Goal: Task Accomplishment & Management: Manage account settings

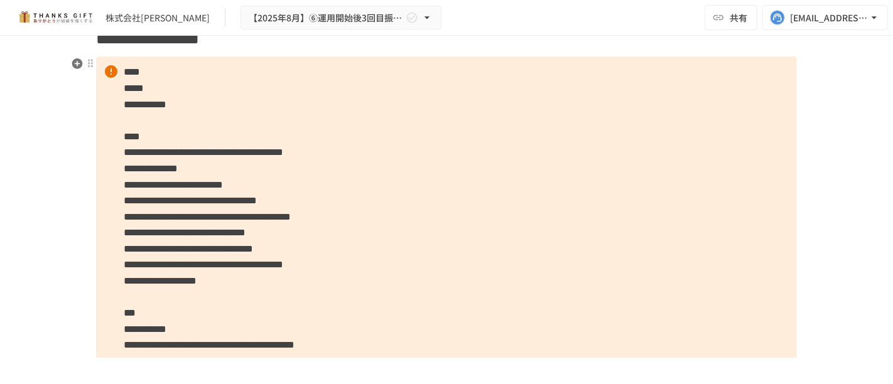
scroll to position [1185, 0]
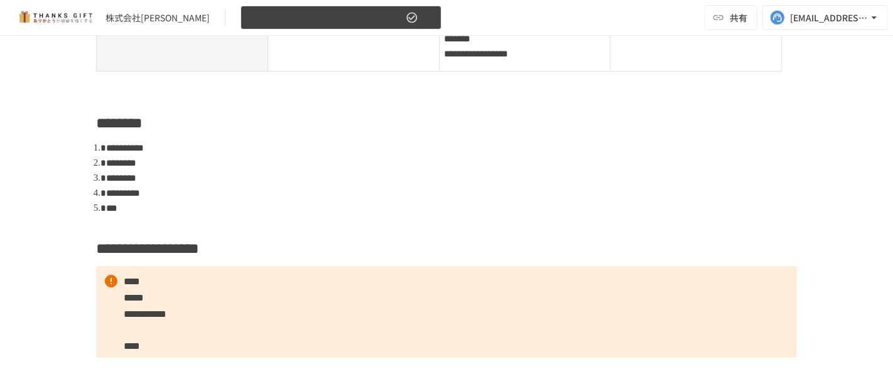
click at [296, 19] on span "【2025年8月】⑥運用開始後3回目振り返りMTG" at bounding box center [326, 18] width 154 height 16
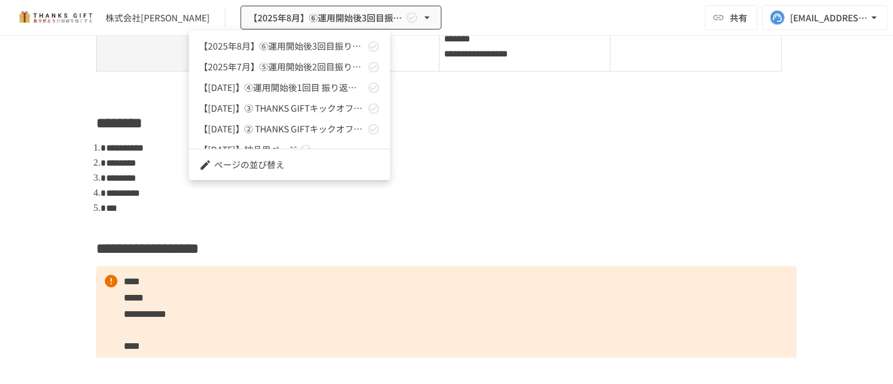
click at [409, 220] on div at bounding box center [446, 192] width 893 height 384
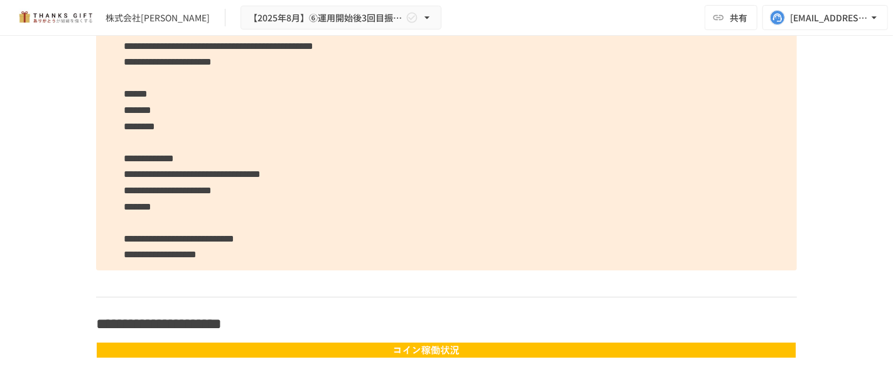
scroll to position [3034, 0]
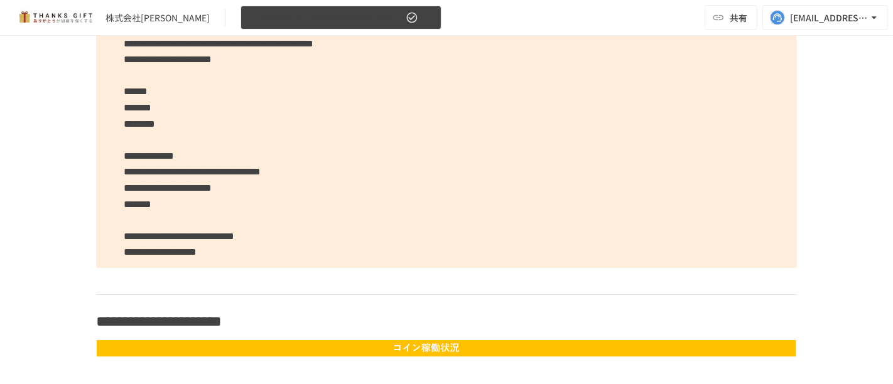
click at [322, 19] on span "【2025年8月】⑥運用開始後3回目振り返りMTG" at bounding box center [326, 18] width 154 height 16
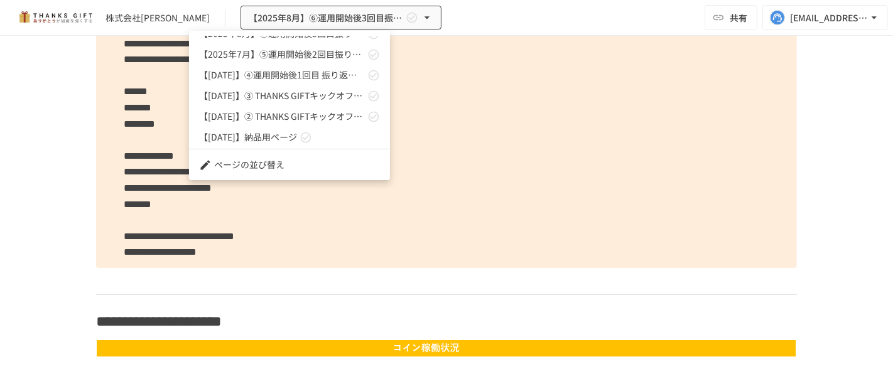
scroll to position [34, 0]
click at [328, 81] on link "【[DATE]】➂ THANKS GIFTキックオフMTG" at bounding box center [289, 74] width 201 height 21
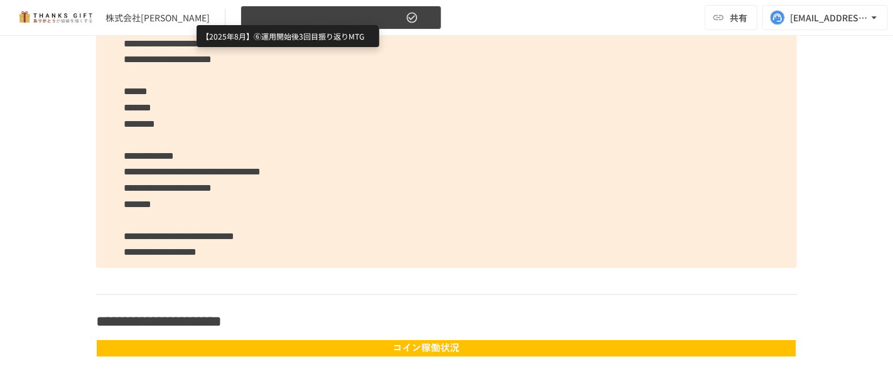
click at [320, 18] on span "【2025年8月】⑥運用開始後3回目振り返りMTG" at bounding box center [326, 18] width 154 height 16
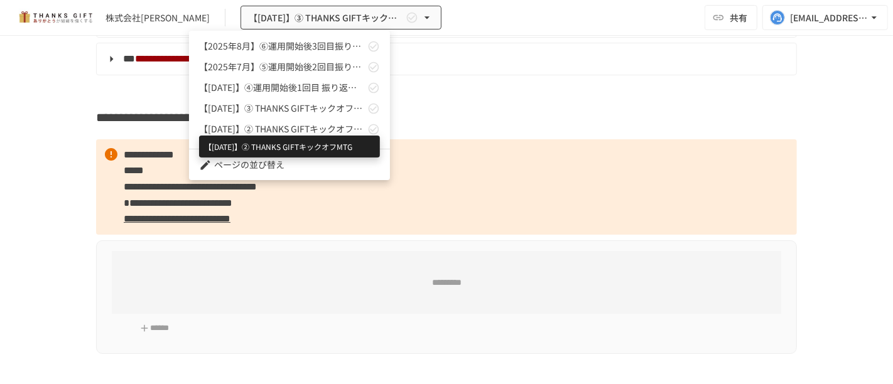
click at [311, 125] on span "【[DATE]】② THANKS GIFTキックオフMTG" at bounding box center [282, 128] width 166 height 13
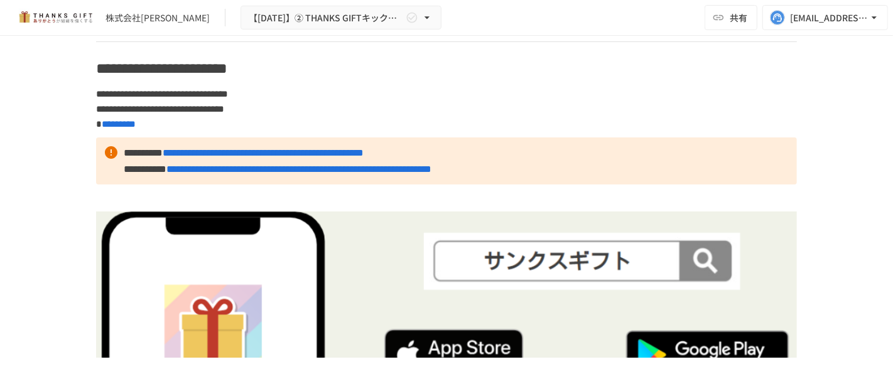
scroll to position [7676, 0]
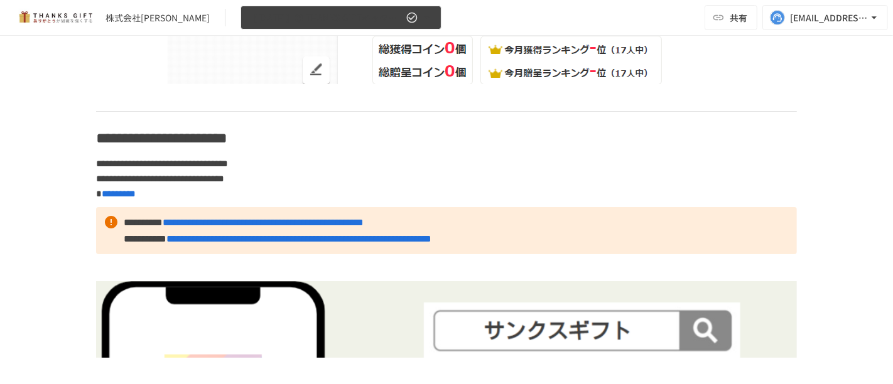
click at [348, 10] on span "【[DATE]】② THANKS GIFTキックオフMTG" at bounding box center [326, 18] width 154 height 16
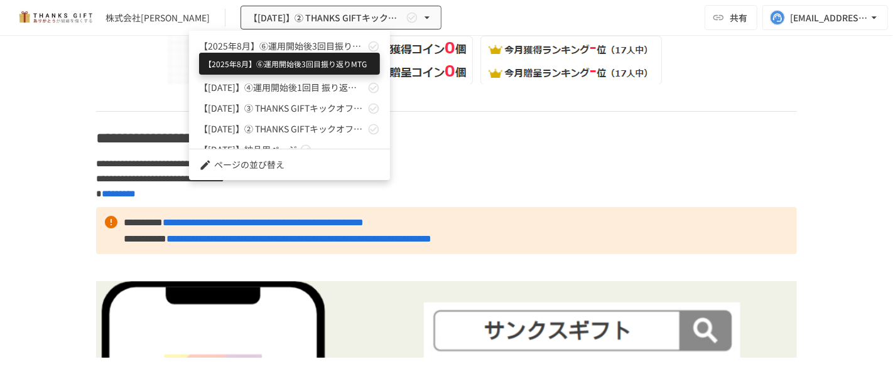
click at [354, 41] on span "【2025年8月】⑥運用開始後3回目振り返りMTG" at bounding box center [282, 46] width 166 height 13
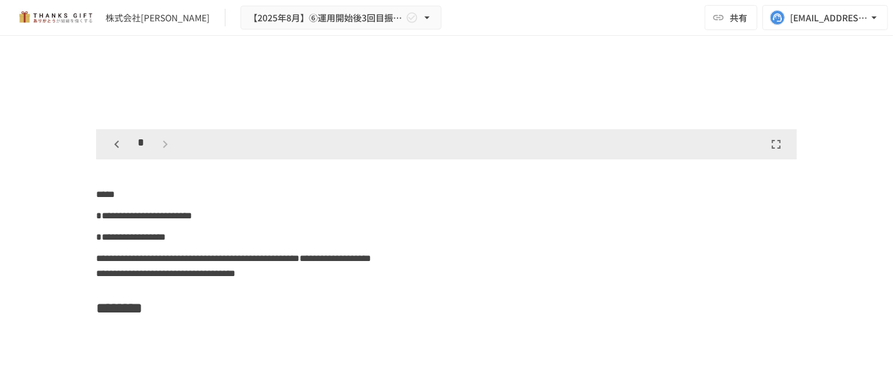
scroll to position [7124, 0]
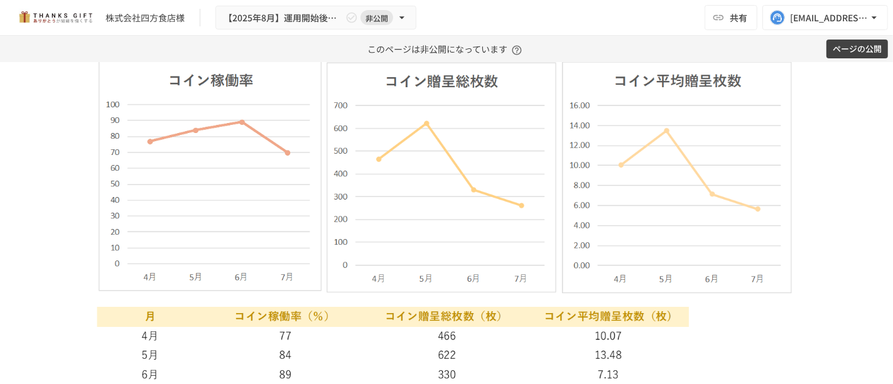
scroll to position [2232, 0]
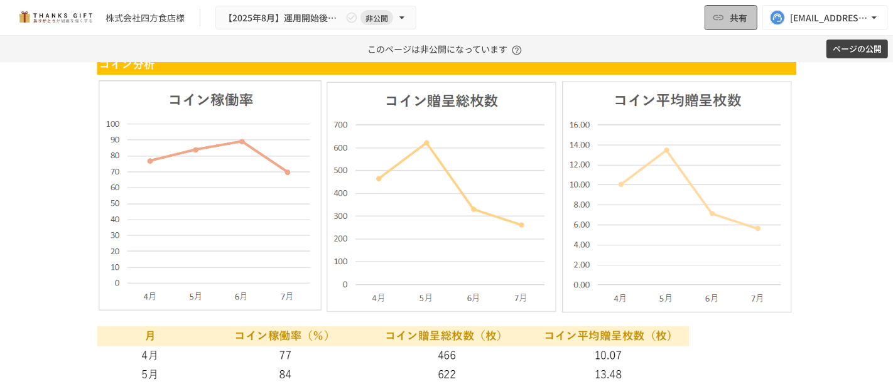
click at [710, 20] on button "共有" at bounding box center [730, 17] width 53 height 25
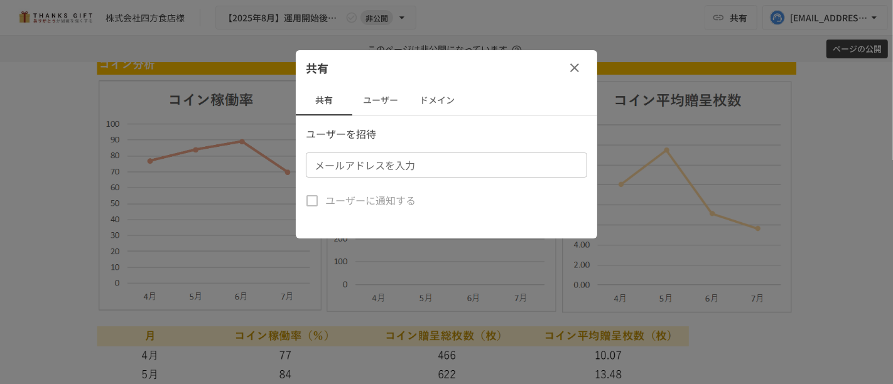
click at [367, 103] on button "ユーザー" at bounding box center [380, 100] width 57 height 30
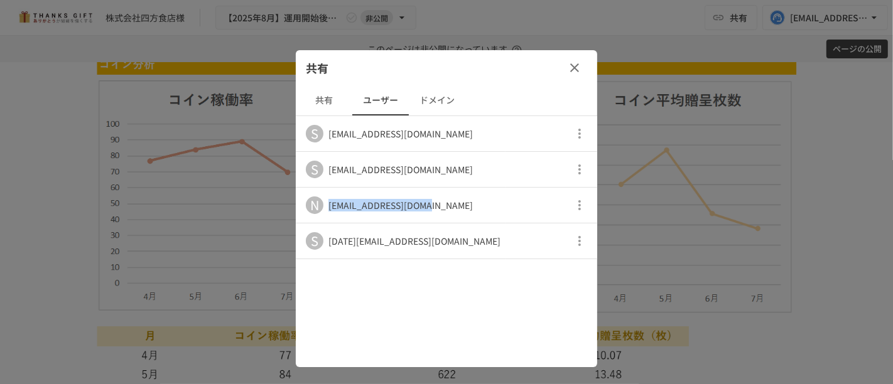
drag, startPoint x: 434, startPoint y: 209, endPoint x: 323, endPoint y: 208, distance: 111.1
click at [323, 208] on div "N nanagts313@gmail.com" at bounding box center [403, 206] width 195 height 18
copy div "nanagts313@gmail.com"
drag, startPoint x: 428, startPoint y: 243, endPoint x: 323, endPoint y: 239, distance: 105.5
click at [323, 239] on div "S sep.25.mnm@gmail.com" at bounding box center [403, 241] width 195 height 18
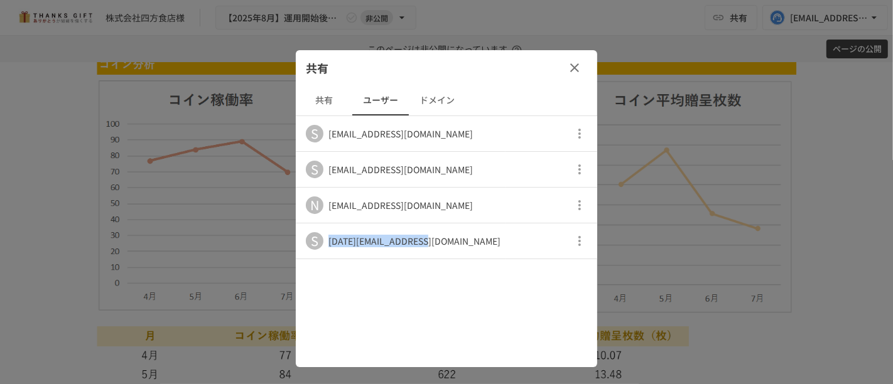
copy div "sep.25.mnm@gmail.com"
click at [572, 74] on icon "button" at bounding box center [574, 67] width 15 height 15
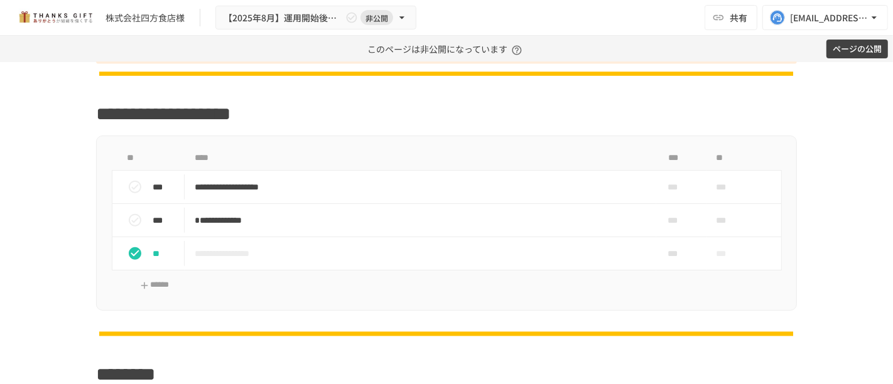
scroll to position [1185, 0]
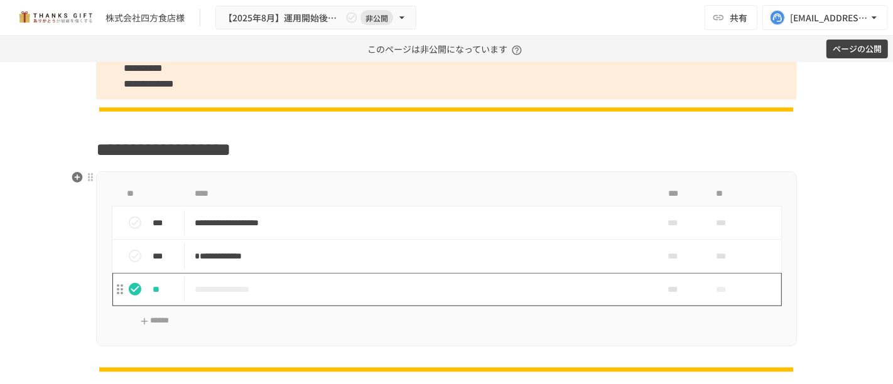
click at [197, 284] on p "**********" at bounding box center [420, 290] width 451 height 16
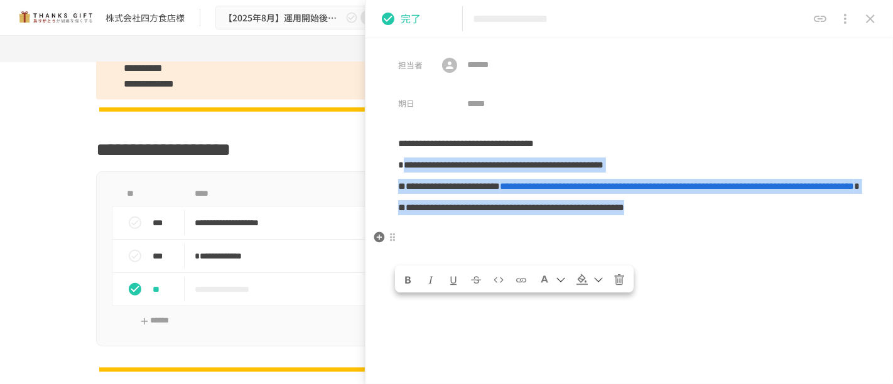
drag, startPoint x: 403, startPoint y: 164, endPoint x: 517, endPoint y: 252, distance: 144.1
click at [517, 216] on div "**********" at bounding box center [628, 176] width 527 height 80
copy div "**********"
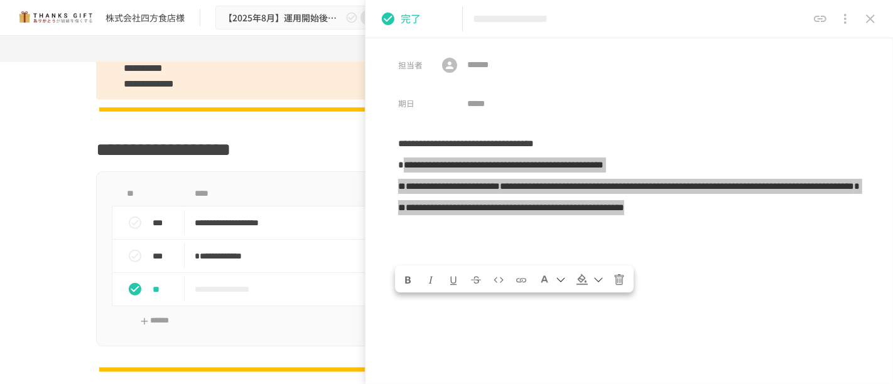
scroll to position [1185, 0]
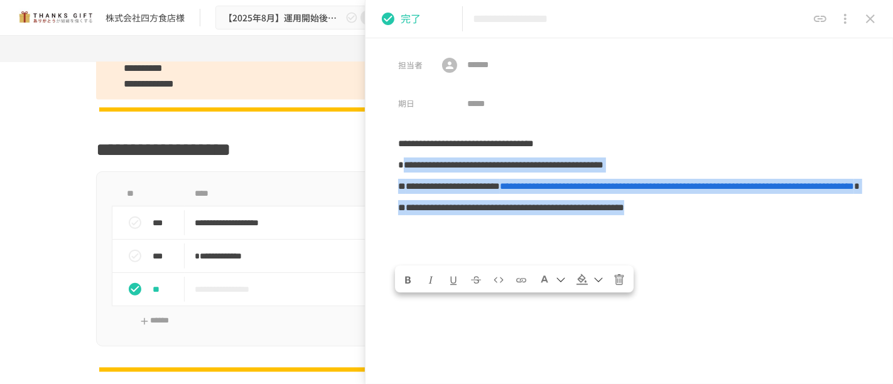
click at [780, 36] on div "**********" at bounding box center [628, 19] width 527 height 38
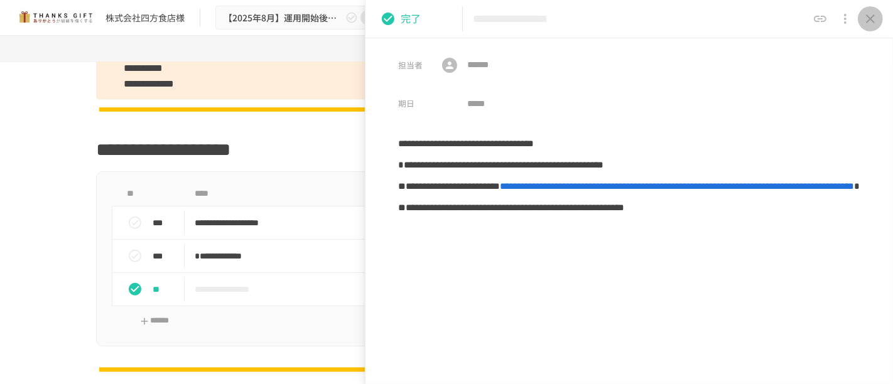
click at [865, 24] on icon "close drawer" at bounding box center [870, 18] width 15 height 15
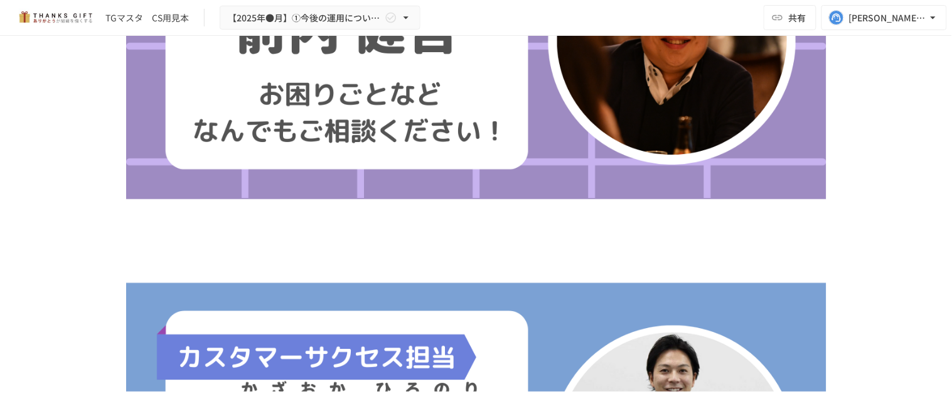
scroll to position [488, 0]
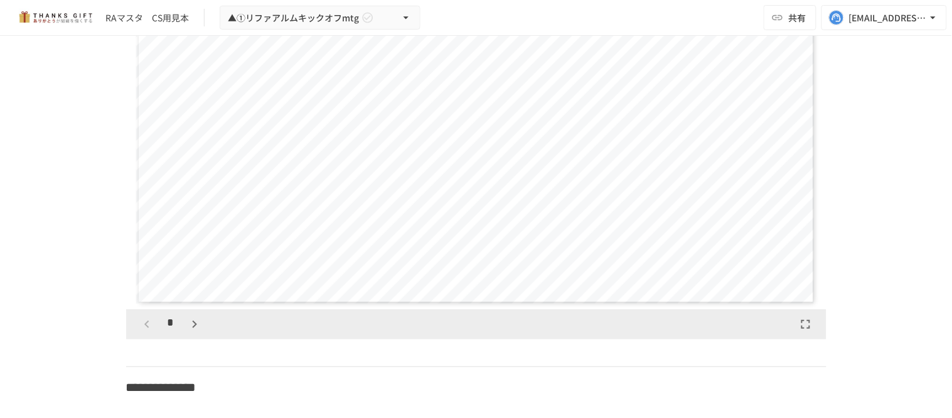
scroll to position [2860, 0]
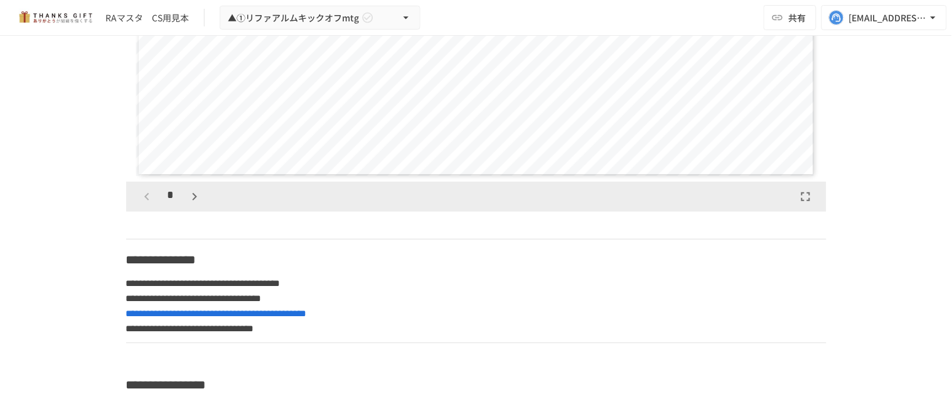
drag, startPoint x: 941, startPoint y: 196, endPoint x: 946, endPoint y: 225, distance: 29.4
click at [946, 225] on div "**********" at bounding box center [476, 213] width 952 height 355
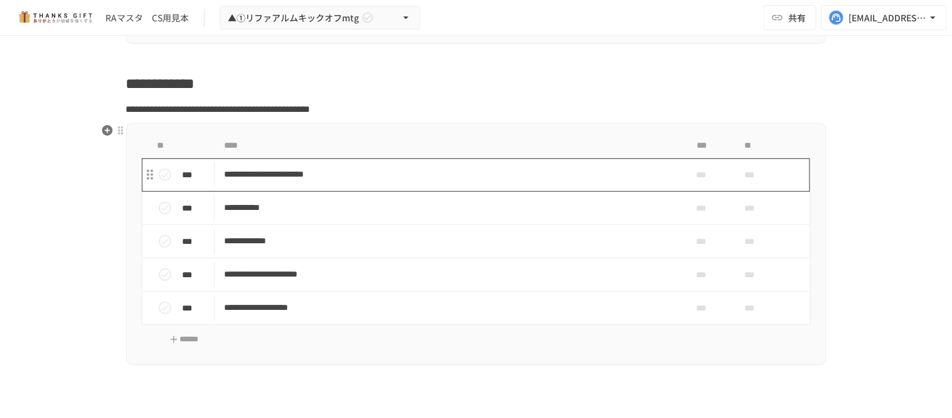
scroll to position [4893, 0]
